Goal: Task Accomplishment & Management: Use online tool/utility

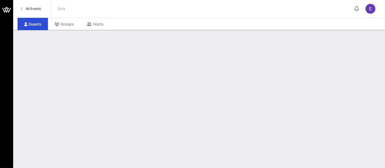
click at [37, 10] on span "All Events" at bounding box center [33, 9] width 15 height 4
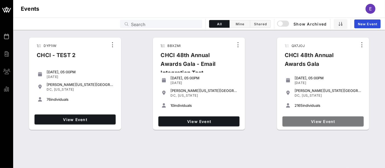
click at [316, 122] on span "View Event" at bounding box center [323, 121] width 77 height 5
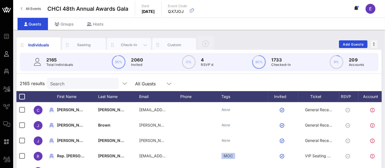
click at [134, 46] on div "Check-In" at bounding box center [129, 44] width 24 height 5
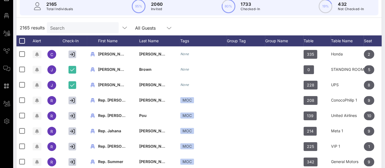
click at [65, 25] on input "Search" at bounding box center [82, 27] width 64 height 7
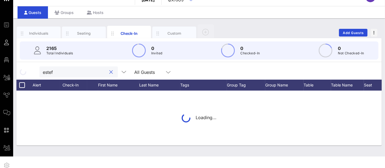
type input "estefa"
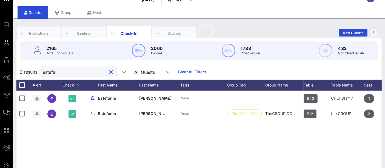
scroll to position [56, 0]
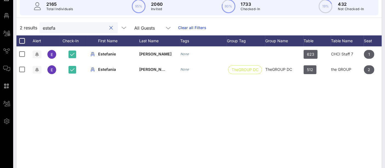
click at [69, 29] on input "estefa" at bounding box center [75, 27] width 64 height 7
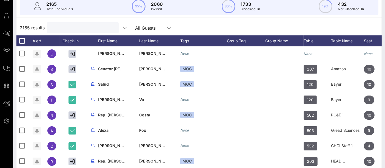
scroll to position [0, 0]
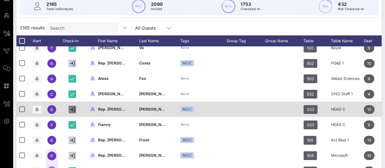
click at [71, 108] on icon "button" at bounding box center [72, 109] width 5 height 5
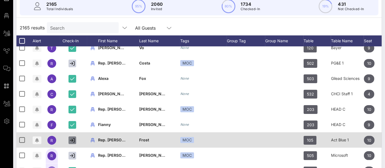
click at [73, 138] on icon "button" at bounding box center [72, 140] width 5 height 5
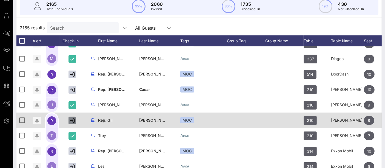
click at [72, 121] on icon "button" at bounding box center [72, 120] width 5 height 5
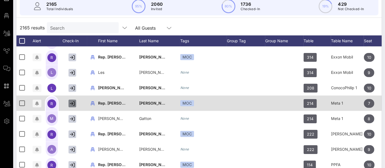
click at [74, 103] on icon "button" at bounding box center [72, 103] width 5 height 5
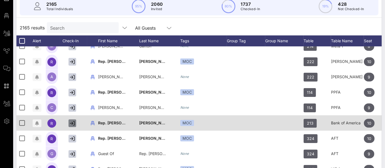
click at [72, 122] on icon "button" at bounding box center [72, 123] width 5 height 5
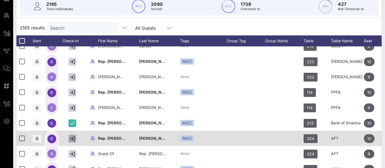
click at [72, 138] on icon "button" at bounding box center [72, 138] width 5 height 5
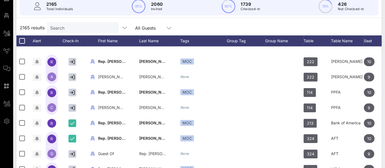
scroll to position [599, 0]
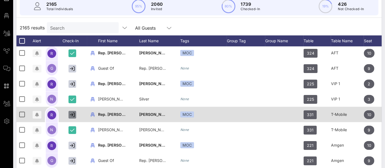
click at [71, 113] on icon "button" at bounding box center [72, 114] width 5 height 5
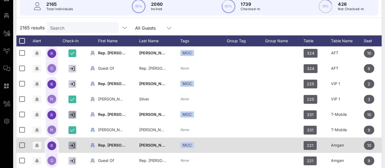
click at [72, 145] on icon "button" at bounding box center [72, 145] width 5 height 5
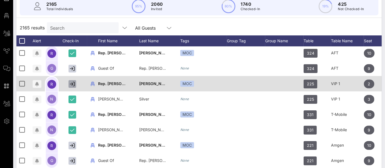
click at [73, 82] on icon "button" at bounding box center [72, 83] width 5 height 5
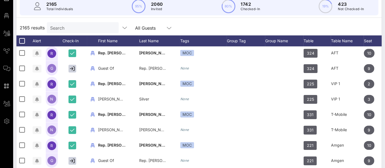
scroll to position [674, 0]
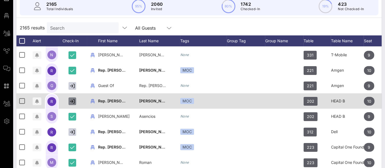
click at [71, 100] on icon "button" at bounding box center [72, 101] width 5 height 5
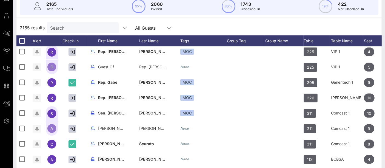
scroll to position [808, 0]
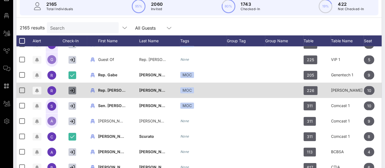
click at [73, 91] on icon "button" at bounding box center [72, 90] width 5 height 5
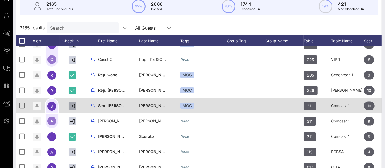
click at [71, 105] on icon "button" at bounding box center [72, 105] width 5 height 5
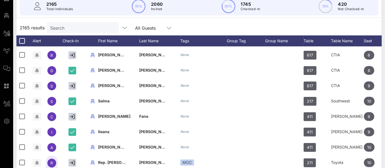
scroll to position [956, 0]
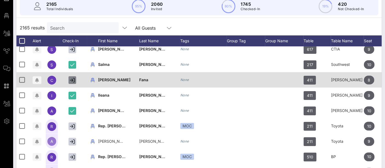
click at [74, 79] on icon "button" at bounding box center [72, 80] width 5 height 5
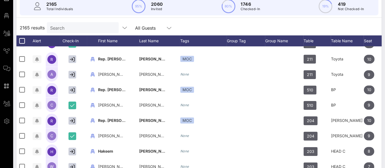
scroll to position [1055, 0]
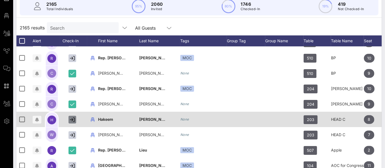
click at [71, 119] on icon "button" at bounding box center [72, 119] width 5 height 5
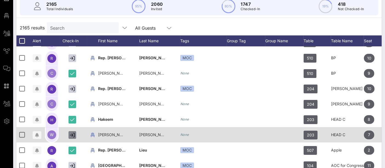
click at [71, 133] on icon "button" at bounding box center [72, 134] width 5 height 5
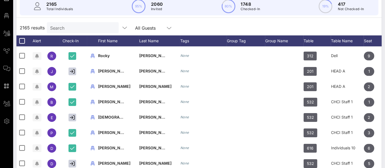
scroll to position [1315, 0]
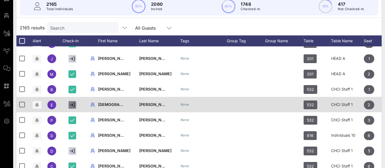
click at [72, 103] on icon "button" at bounding box center [72, 104] width 5 height 5
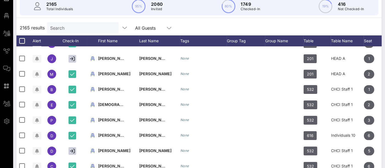
scroll to position [1373, 0]
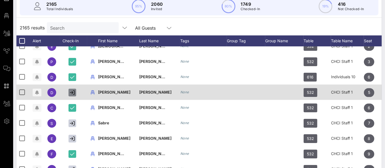
click at [73, 90] on icon "button" at bounding box center [72, 92] width 5 height 5
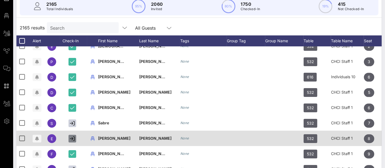
click at [71, 137] on icon "button" at bounding box center [72, 138] width 5 height 5
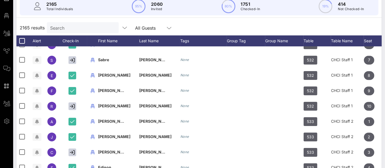
scroll to position [1439, 0]
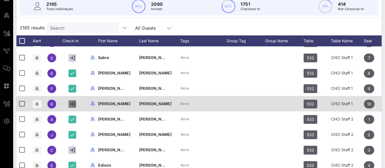
click at [70, 104] on icon "button" at bounding box center [72, 103] width 5 height 5
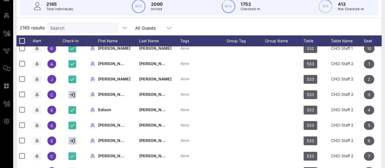
scroll to position [1532, 0]
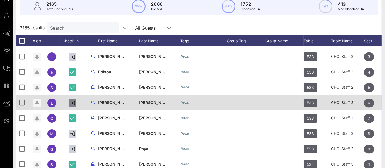
click at [72, 102] on icon "button" at bounding box center [72, 102] width 5 height 5
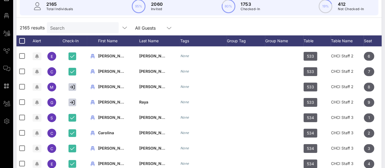
scroll to position [1579, 0]
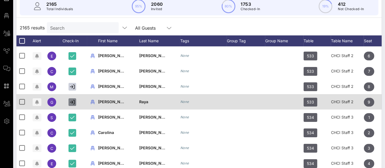
click at [73, 99] on icon "button" at bounding box center [72, 101] width 5 height 5
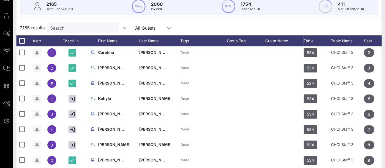
scroll to position [1660, 0]
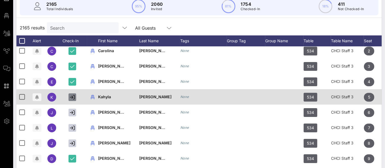
click at [72, 96] on icon "button" at bounding box center [72, 97] width 5 height 5
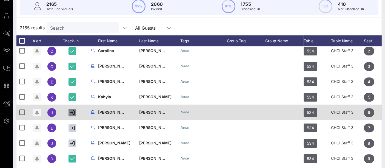
click at [73, 114] on icon "button" at bounding box center [72, 112] width 5 height 5
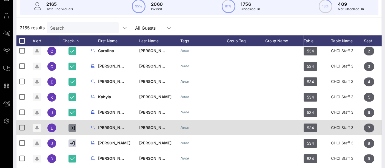
click at [73, 124] on button "button" at bounding box center [72, 128] width 8 height 8
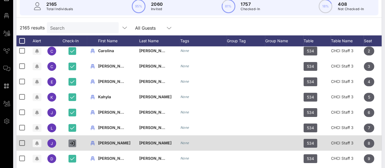
click at [72, 140] on button "button" at bounding box center [72, 143] width 8 height 8
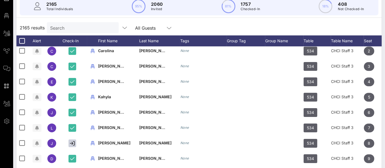
scroll to position [1715, 0]
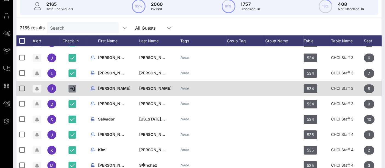
click at [71, 89] on icon "button" at bounding box center [72, 88] width 5 height 5
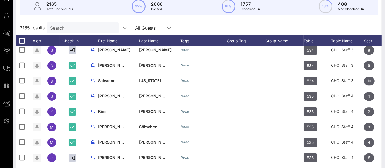
scroll to position [1729, 0]
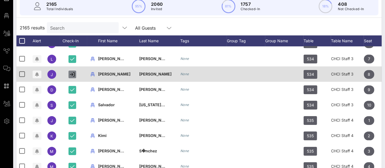
click at [73, 75] on icon "button" at bounding box center [72, 74] width 5 height 5
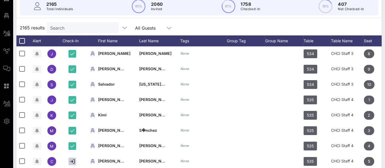
scroll to position [1778, 0]
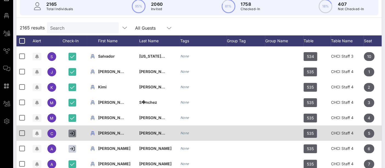
click at [70, 133] on icon "button" at bounding box center [72, 133] width 5 height 5
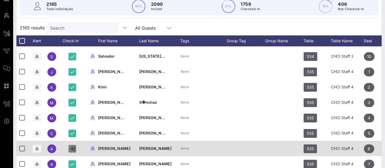
click at [71, 148] on icon "button" at bounding box center [72, 148] width 5 height 5
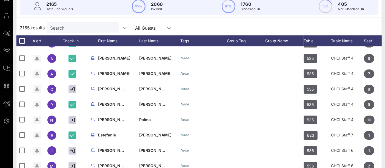
scroll to position [1868, 0]
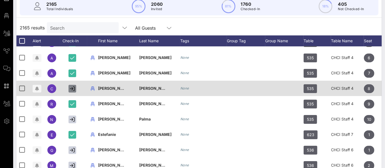
click at [72, 88] on icon "button" at bounding box center [72, 88] width 5 height 5
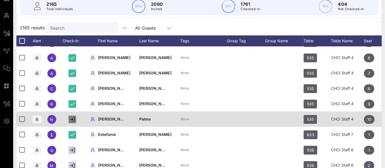
click at [72, 118] on icon "button" at bounding box center [72, 119] width 5 height 5
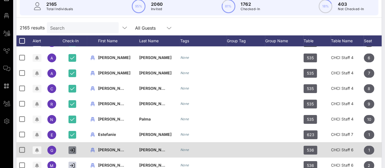
click at [70, 150] on icon "button" at bounding box center [72, 149] width 5 height 5
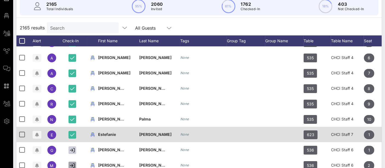
click at [72, 165] on icon "button" at bounding box center [72, 165] width 5 height 5
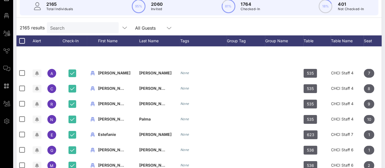
scroll to position [1984, 0]
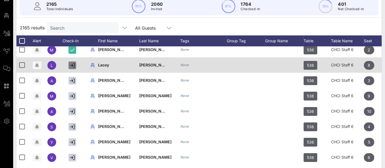
click at [72, 65] on icon "button" at bounding box center [72, 65] width 5 height 5
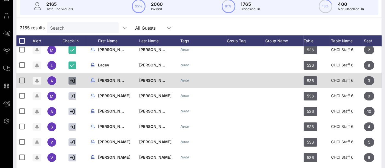
click at [72, 77] on button "button" at bounding box center [72, 81] width 8 height 8
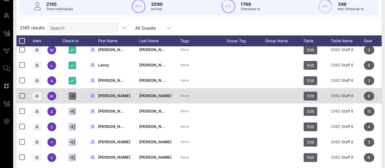
click at [72, 93] on button "button" at bounding box center [72, 96] width 8 height 8
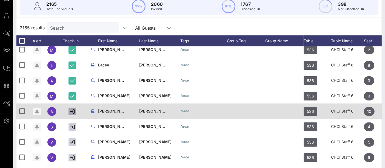
click at [72, 112] on icon "button" at bounding box center [72, 111] width 5 height 5
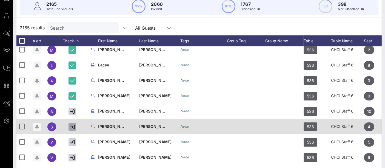
click at [71, 126] on icon "button" at bounding box center [72, 126] width 5 height 5
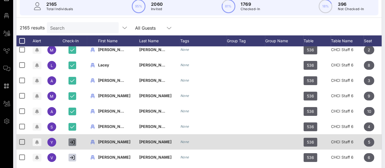
click at [71, 141] on icon "button" at bounding box center [72, 141] width 5 height 5
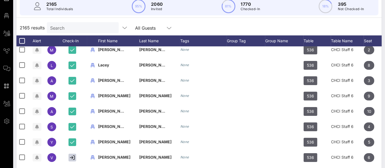
scroll to position [2038, 0]
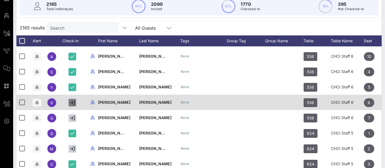
click at [72, 104] on icon "button" at bounding box center [72, 102] width 5 height 5
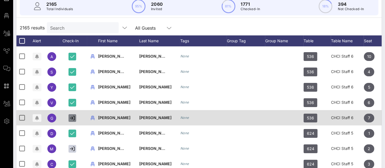
click at [73, 117] on icon "button" at bounding box center [72, 117] width 5 height 5
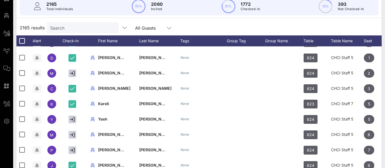
scroll to position [2142, 0]
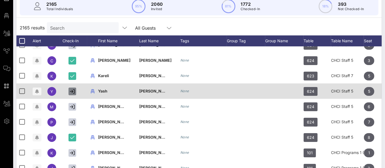
click at [74, 92] on icon "button" at bounding box center [72, 91] width 5 height 5
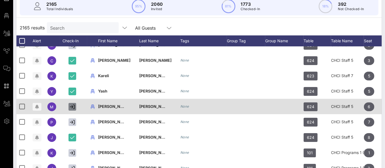
click at [74, 106] on icon "button" at bounding box center [72, 106] width 5 height 5
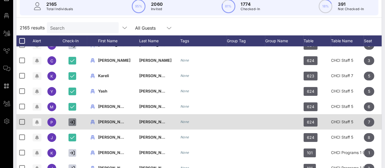
click at [72, 122] on icon "button" at bounding box center [72, 121] width 5 height 5
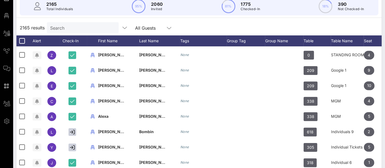
scroll to position [3114, 0]
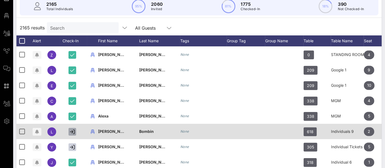
click at [72, 131] on icon "button" at bounding box center [72, 131] width 5 height 5
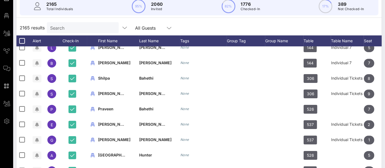
scroll to position [3751, 0]
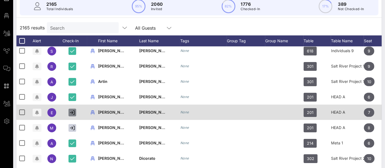
click at [73, 113] on icon "button" at bounding box center [72, 112] width 5 height 5
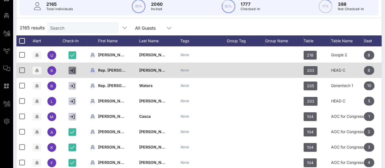
click at [72, 72] on icon "button" at bounding box center [72, 70] width 5 height 5
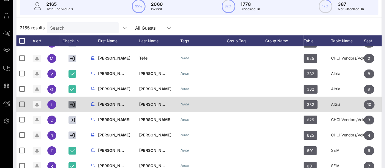
click at [71, 104] on icon "button" at bounding box center [72, 104] width 5 height 5
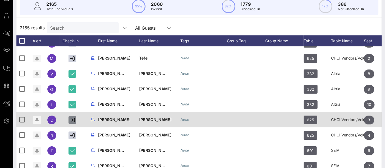
click at [73, 121] on button "button" at bounding box center [72, 120] width 8 height 8
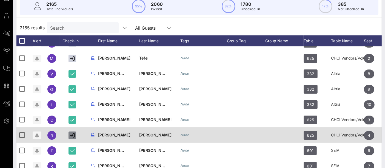
click at [72, 137] on button "button" at bounding box center [72, 135] width 8 height 8
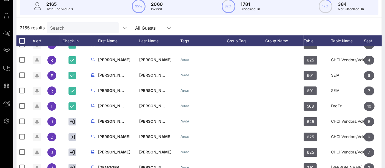
scroll to position [5541, 0]
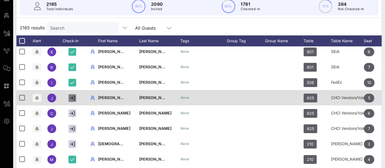
click at [71, 98] on icon "button" at bounding box center [72, 97] width 5 height 5
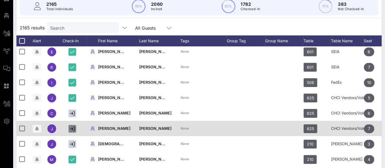
click at [73, 129] on icon "button" at bounding box center [72, 128] width 5 height 5
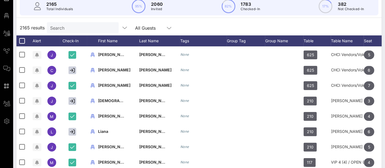
scroll to position [5585, 0]
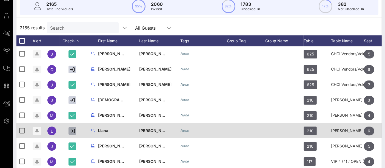
click at [72, 129] on icon "button" at bounding box center [72, 130] width 5 height 5
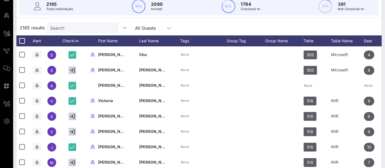
scroll to position [7487, 0]
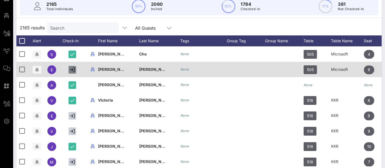
click at [69, 69] on button "button" at bounding box center [72, 70] width 8 height 8
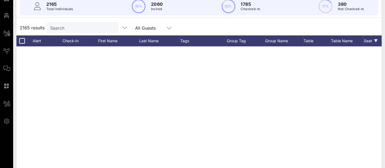
scroll to position [0, 0]
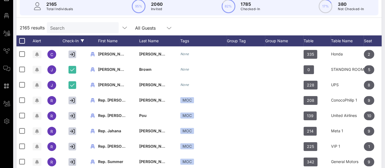
click at [81, 39] on icon at bounding box center [82, 40] width 3 height 3
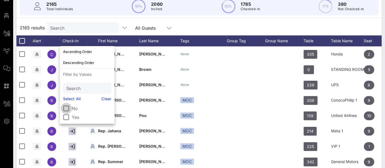
click at [66, 105] on div at bounding box center [66, 108] width 9 height 9
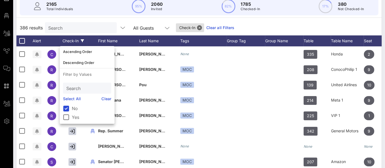
click at [264, 27] on div "386 results Search All Guests Check-In Clear all Filters" at bounding box center [198, 27] width 365 height 15
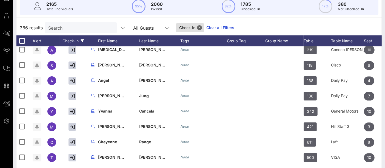
scroll to position [1271, 0]
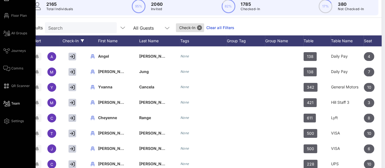
click at [13, 103] on span "Team" at bounding box center [15, 103] width 9 height 5
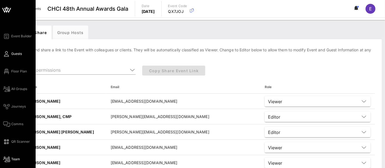
click at [20, 56] on span "Guests" at bounding box center [16, 53] width 11 height 5
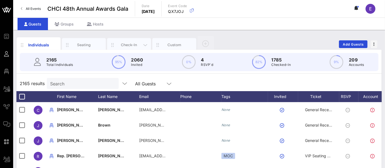
click at [124, 42] on div "Check-In" at bounding box center [129, 44] width 24 height 5
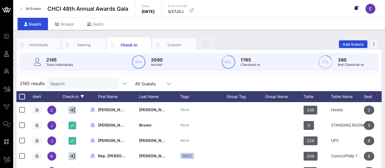
click at [73, 98] on div "Check-In" at bounding box center [73, 96] width 27 height 11
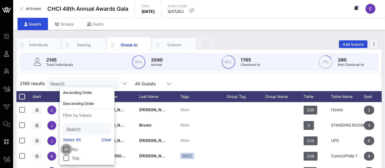
click at [67, 149] on div at bounding box center [66, 148] width 9 height 9
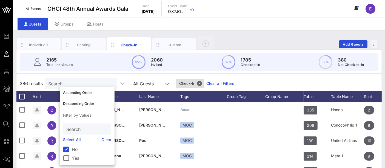
click at [227, 39] on div "Individuals Seating Check-In Custom Add Guests" at bounding box center [198, 44] width 365 height 18
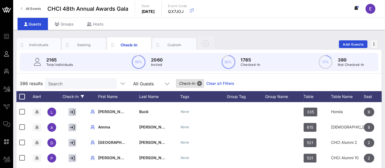
scroll to position [1918, 0]
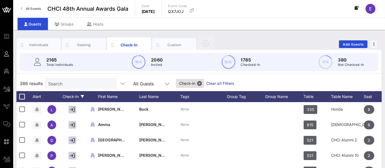
click at [67, 84] on input "Search" at bounding box center [80, 83] width 64 height 7
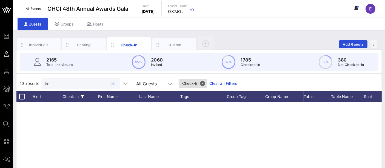
click at [56, 84] on input "kr" at bounding box center [77, 83] width 64 height 7
click at [198, 82] on button "Close" at bounding box center [200, 83] width 5 height 5
click at [68, 84] on input "lia" at bounding box center [77, 83] width 64 height 7
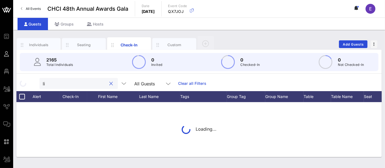
type input "l"
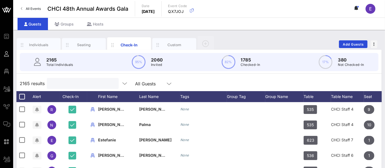
click at [82, 83] on input "text" at bounding box center [82, 83] width 64 height 7
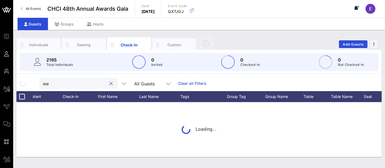
type input "w"
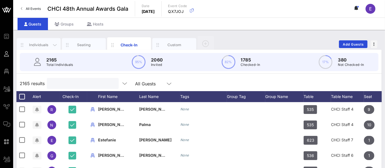
click at [43, 47] on div "Individuals" at bounding box center [39, 45] width 44 height 14
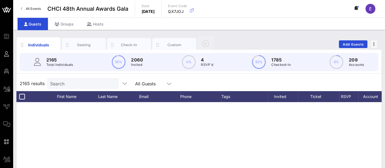
scroll to position [0, 0]
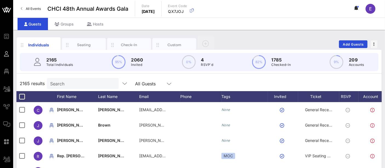
click at [66, 85] on input "Search" at bounding box center [82, 83] width 64 height 7
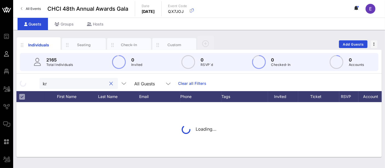
type input "k"
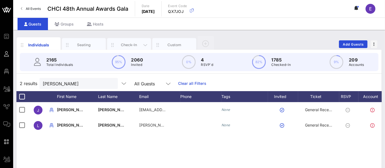
click at [123, 42] on div "Check-In" at bounding box center [129, 44] width 24 height 5
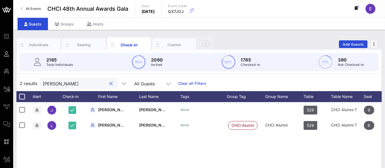
click at [82, 84] on input "[PERSON_NAME]" at bounding box center [75, 83] width 64 height 7
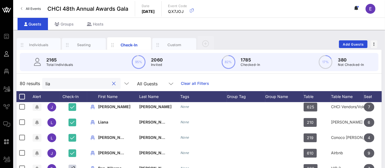
scroll to position [275, 0]
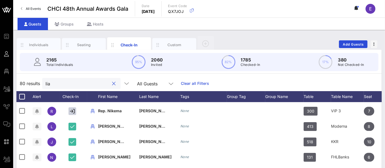
click at [67, 86] on input "lia" at bounding box center [77, 83] width 64 height 7
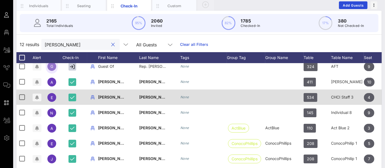
scroll to position [42, 0]
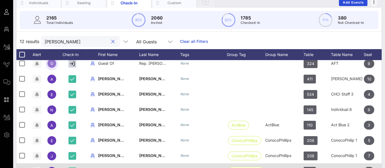
type input "[PERSON_NAME]"
